Goal: Information Seeking & Learning: Learn about a topic

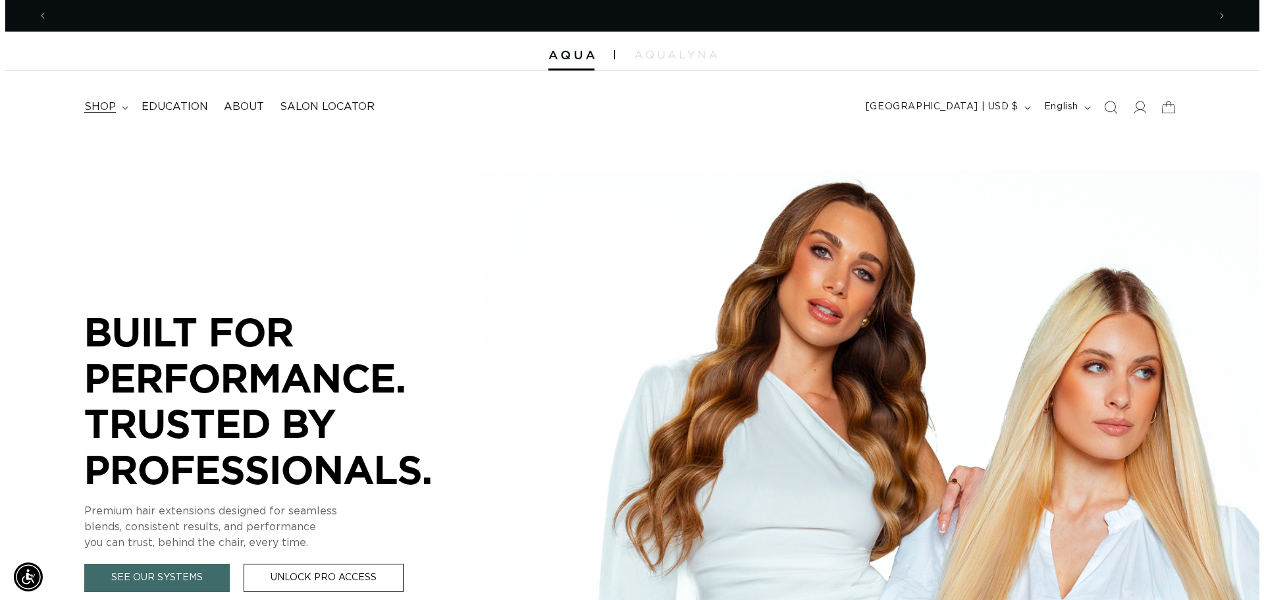
scroll to position [0, 1160]
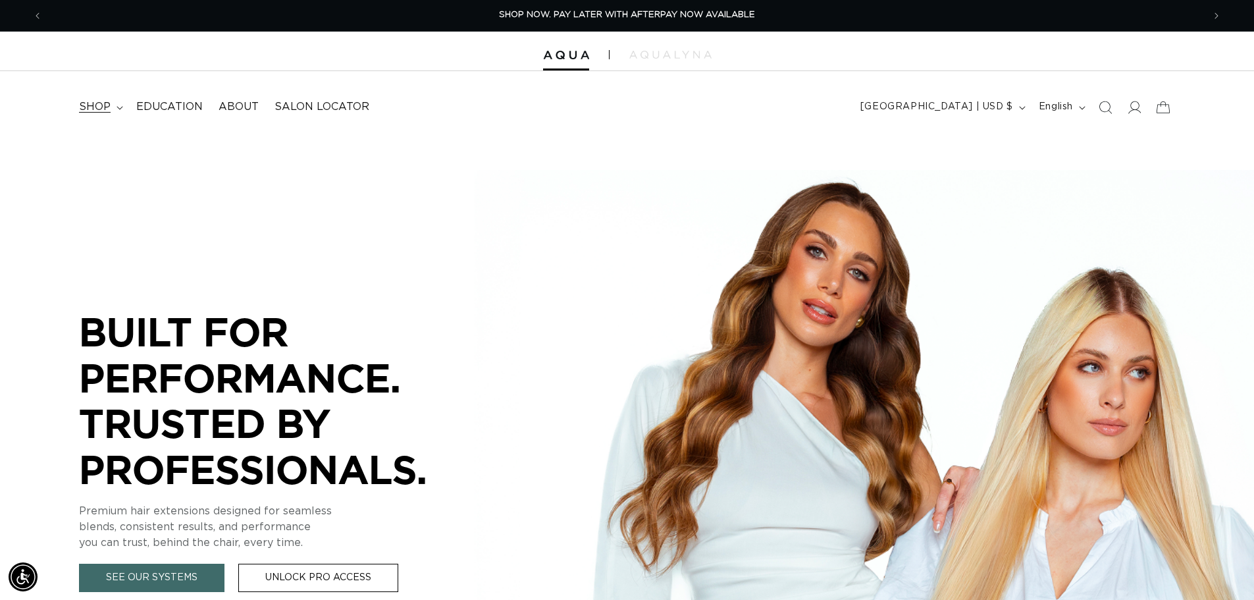
click at [87, 111] on span "shop" at bounding box center [95, 107] width 32 height 14
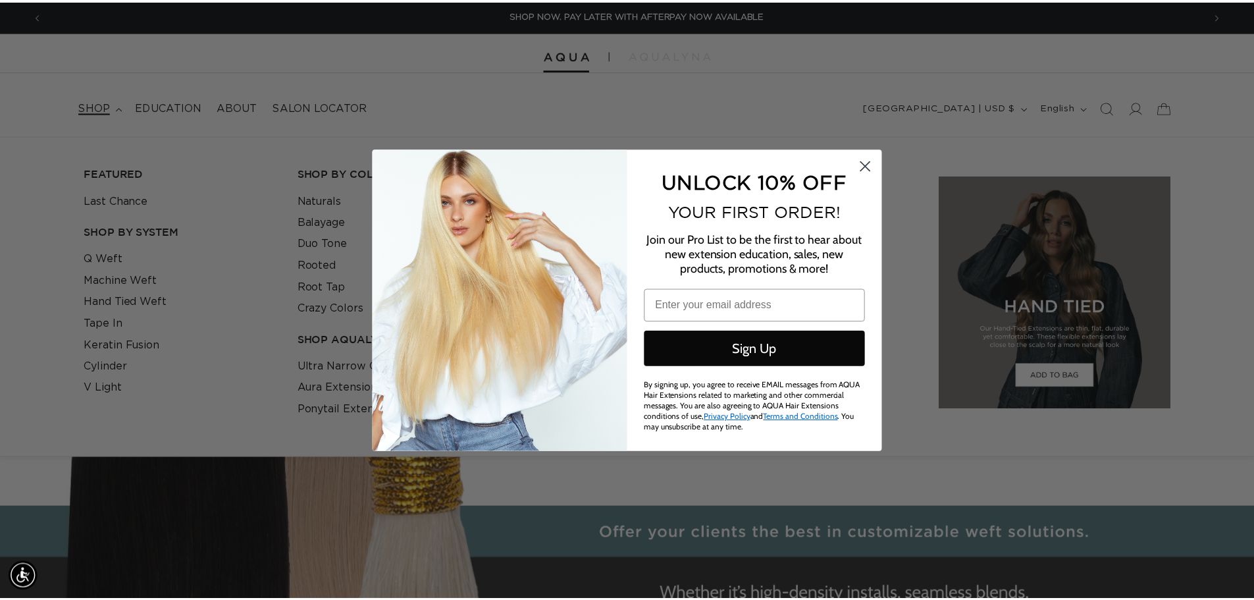
scroll to position [0, 1170]
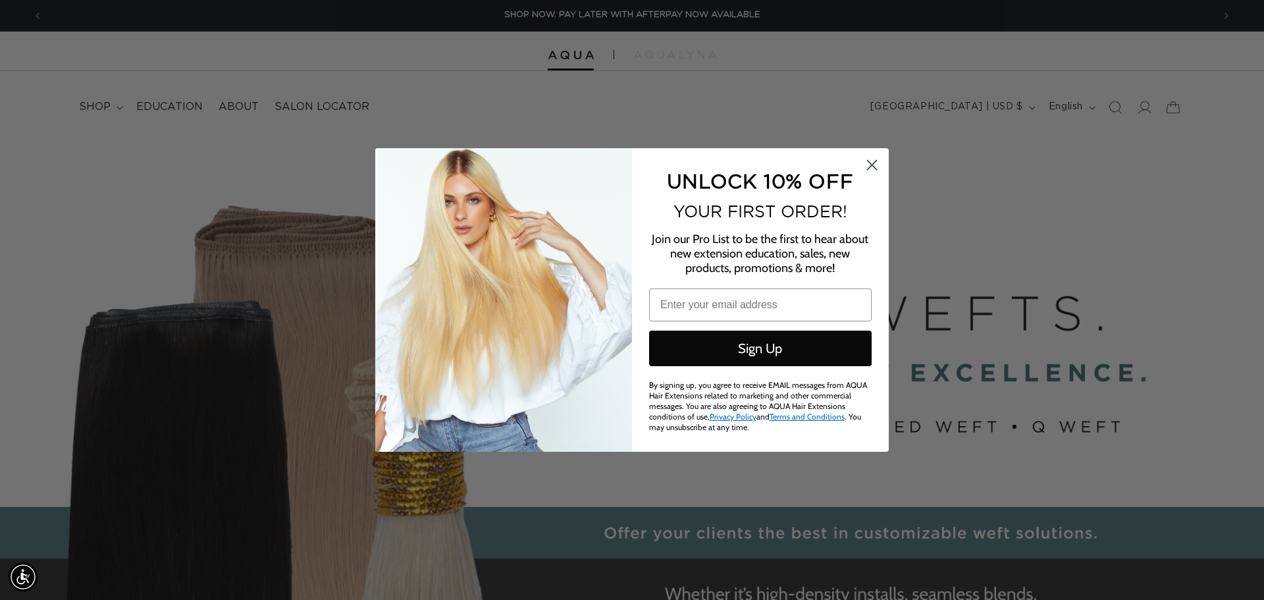
click at [869, 163] on icon "Close dialog" at bounding box center [871, 165] width 9 height 9
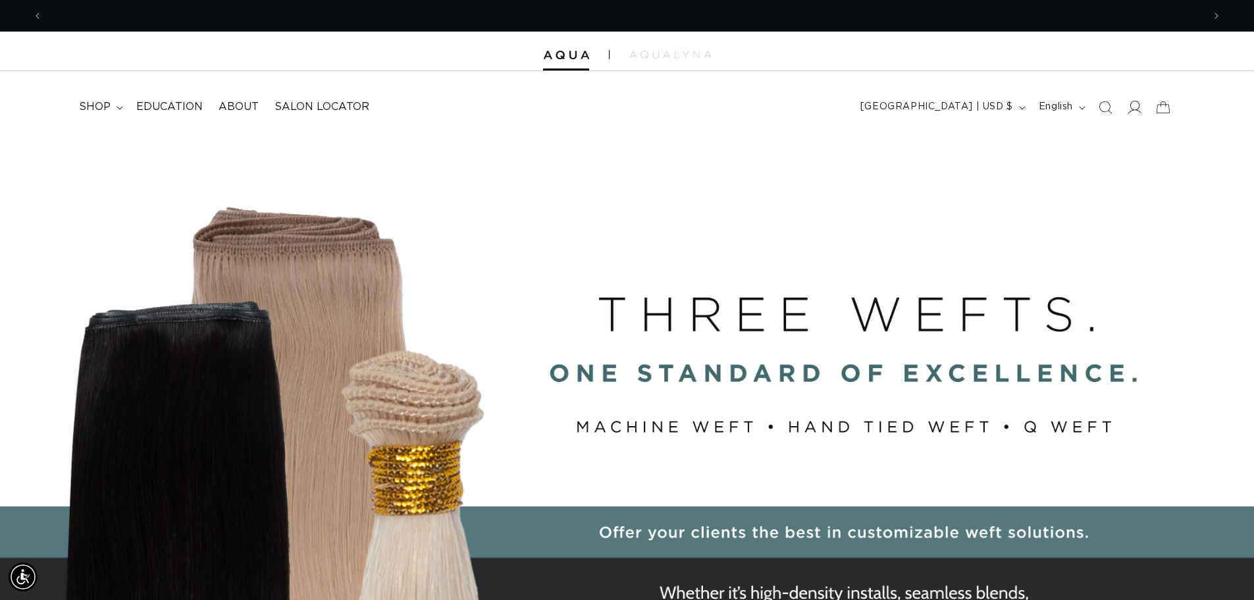
scroll to position [0, 2321]
click at [1137, 116] on span at bounding box center [1134, 107] width 29 height 29
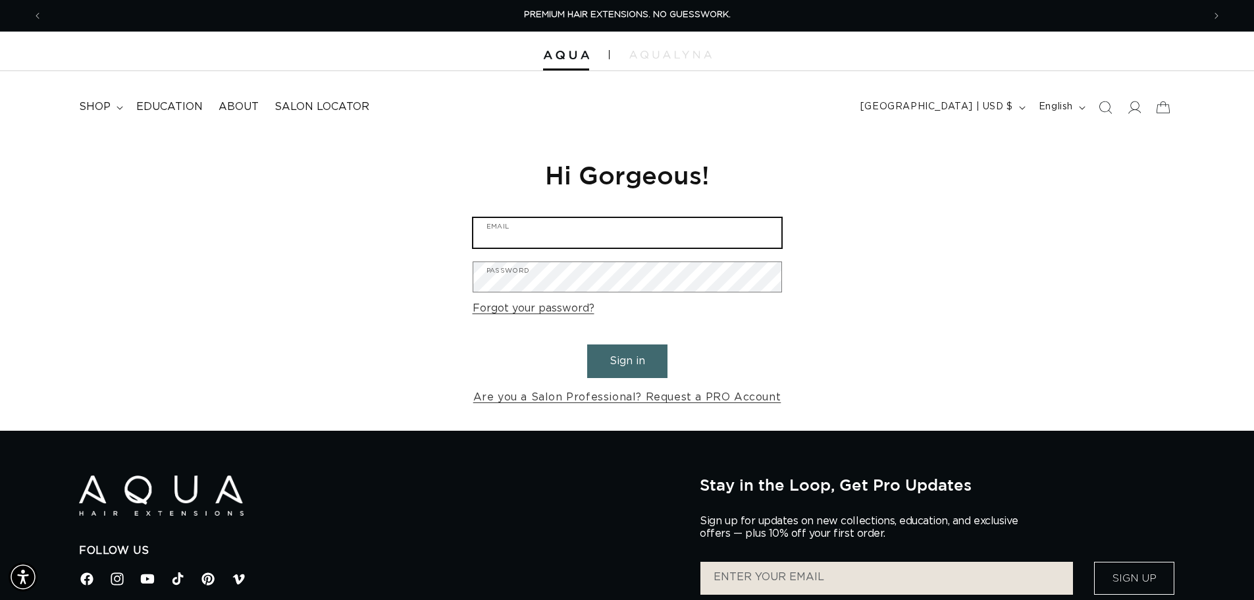
type input "kaleighdietrich3@gmail.com"
click at [625, 363] on button "Sign in" at bounding box center [627, 361] width 80 height 34
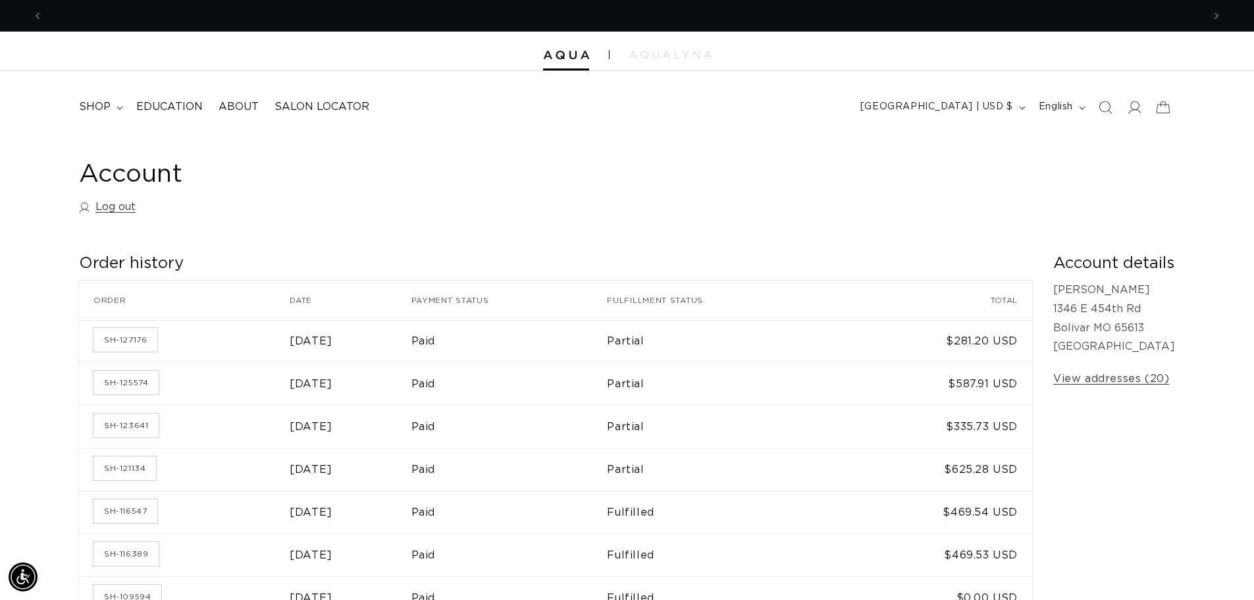
scroll to position [0, 1160]
click at [168, 102] on span "Education" at bounding box center [169, 107] width 66 height 14
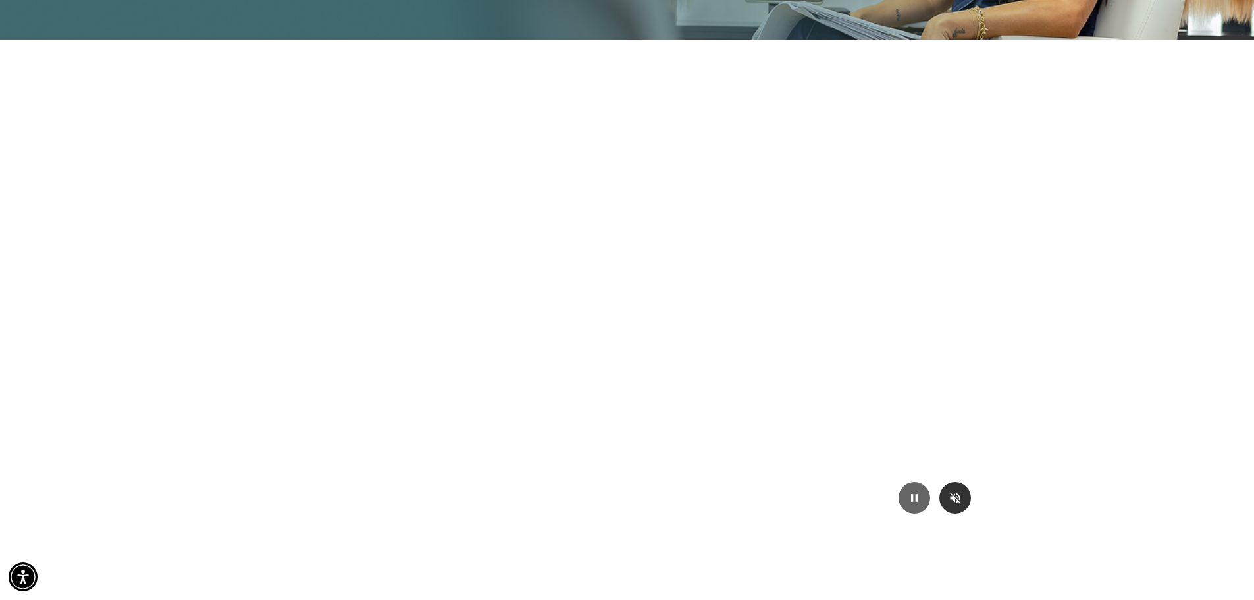
click at [956, 490] on button "Mute/Unmute video" at bounding box center [955, 498] width 32 height 32
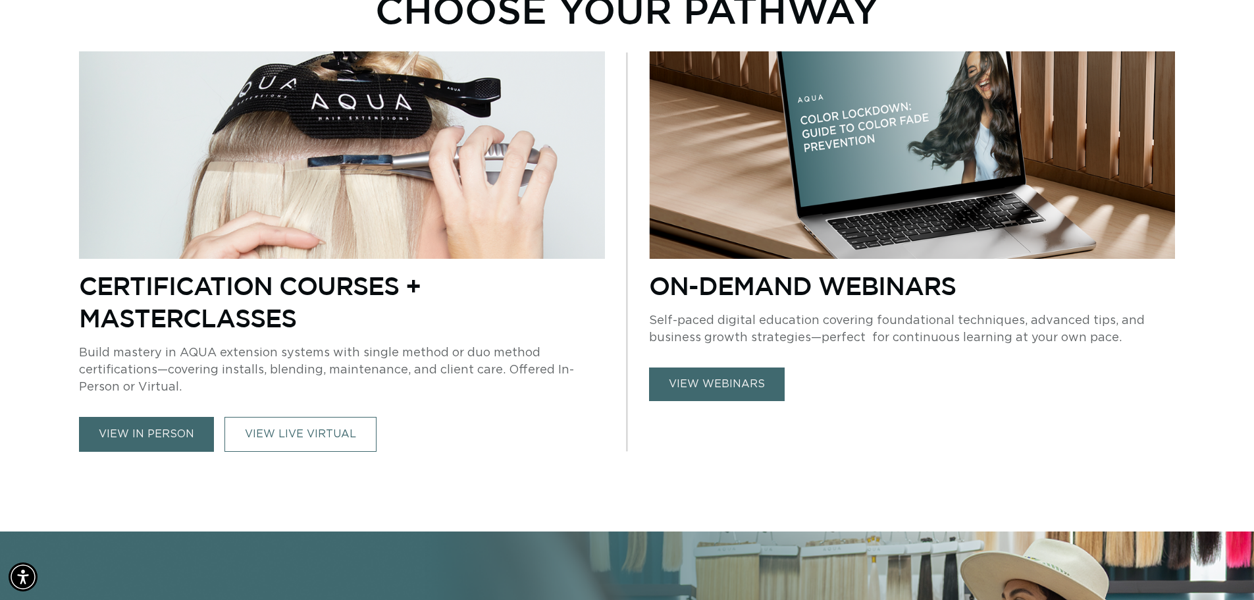
scroll to position [0, 2321]
click at [321, 437] on link "VIEW LIVE VIRTUAL" at bounding box center [300, 434] width 152 height 35
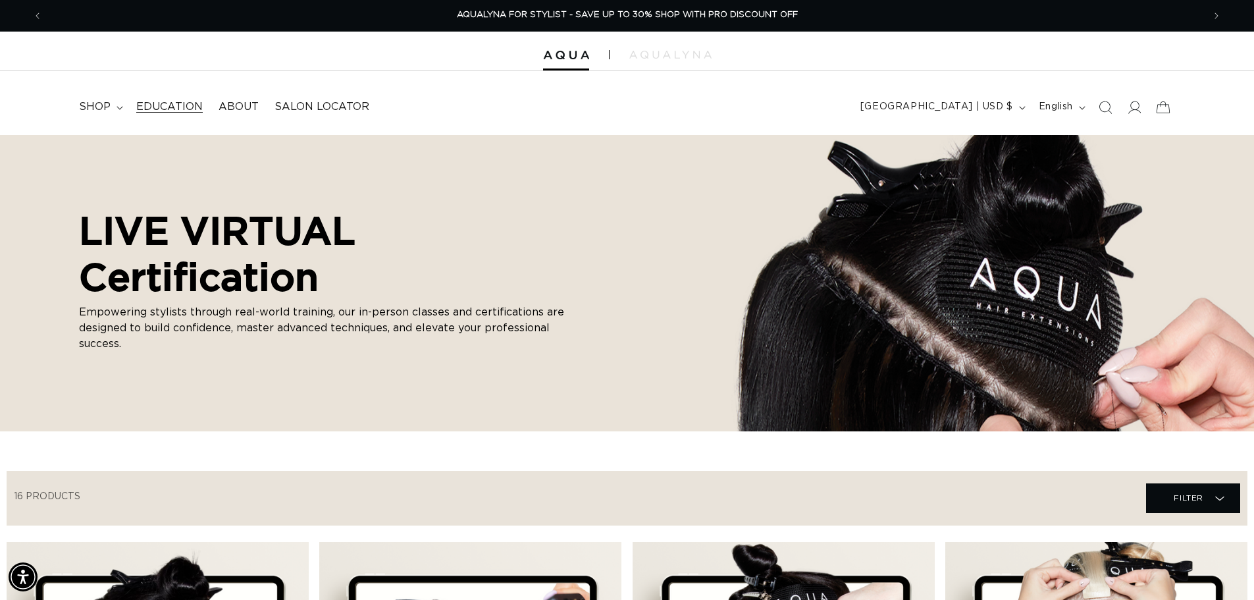
click at [155, 103] on span "Education" at bounding box center [169, 107] width 66 height 14
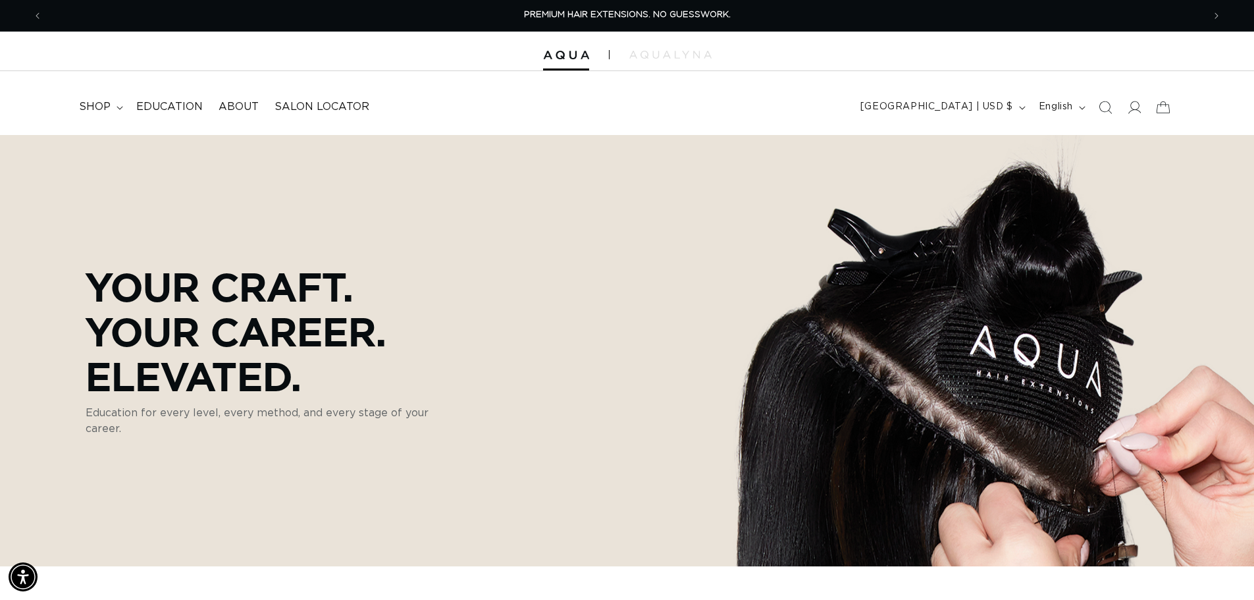
click at [155, 103] on span "Education" at bounding box center [169, 107] width 66 height 14
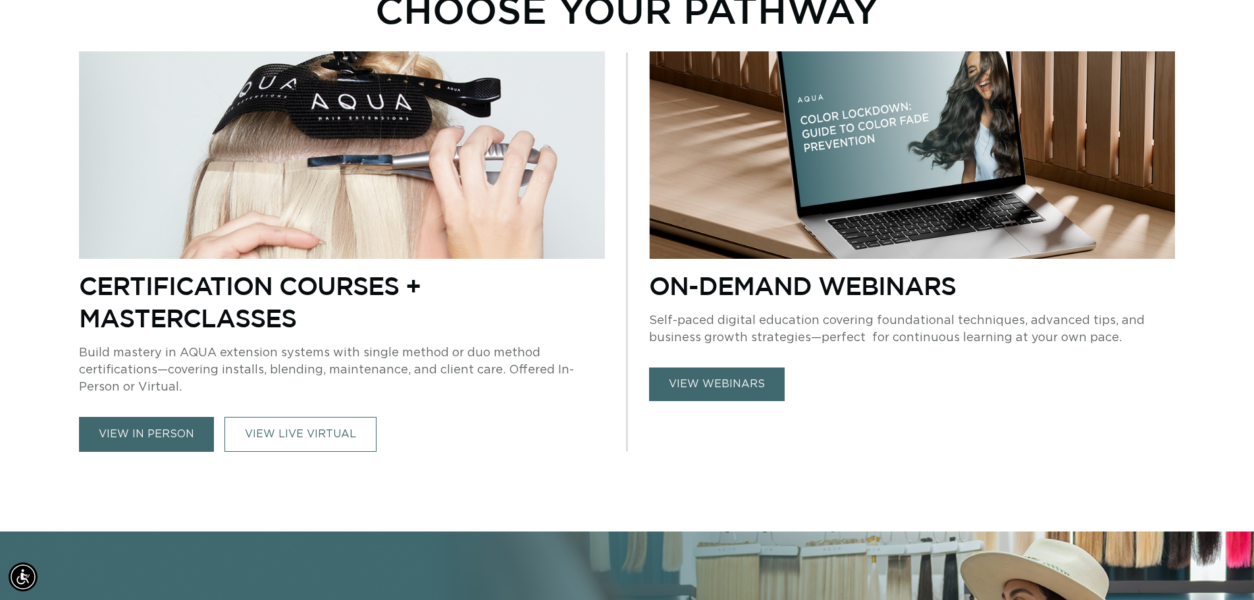
scroll to position [790, 0]
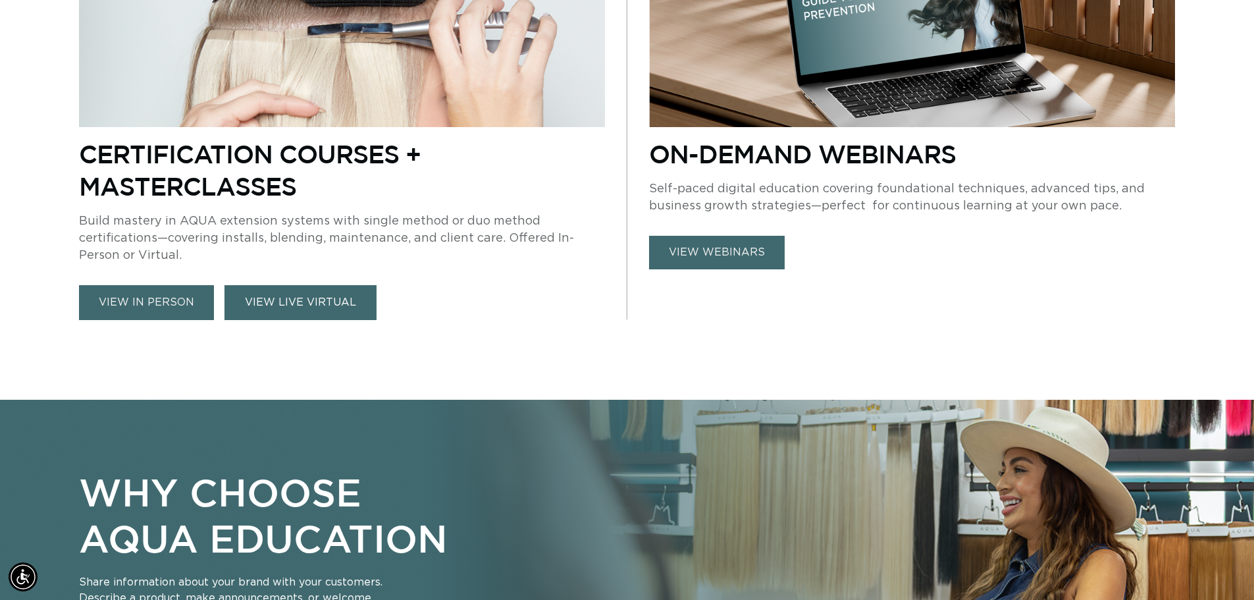
click at [290, 309] on link "VIEW LIVE VIRTUAL" at bounding box center [300, 302] width 152 height 35
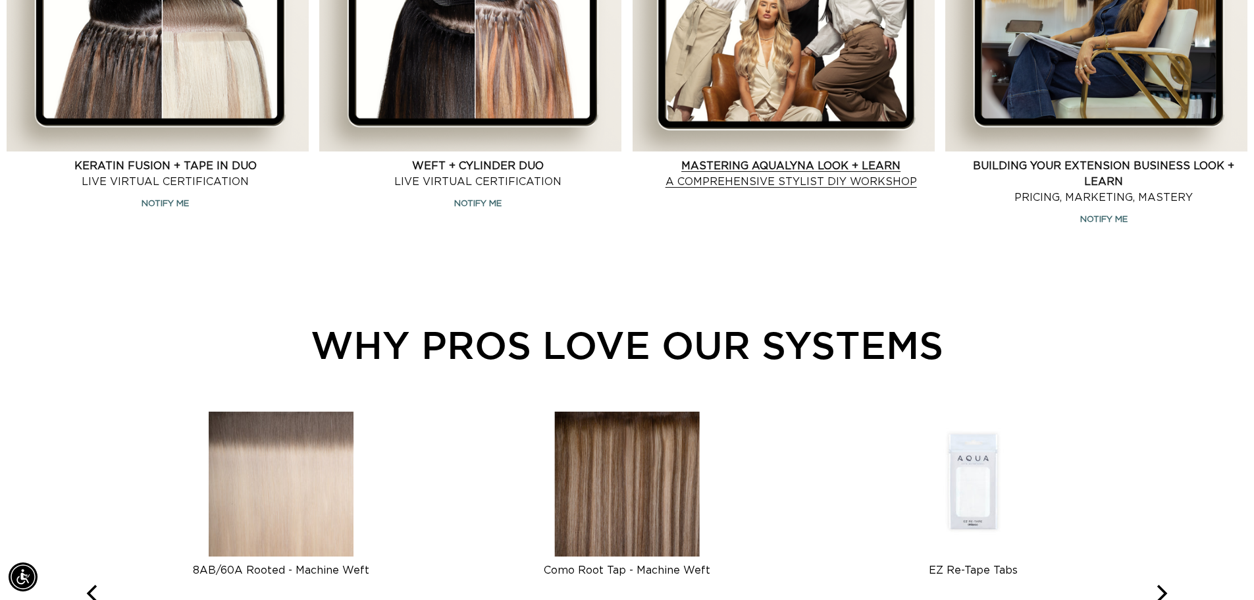
scroll to position [1645, 0]
